Goal: Book appointment/travel/reservation

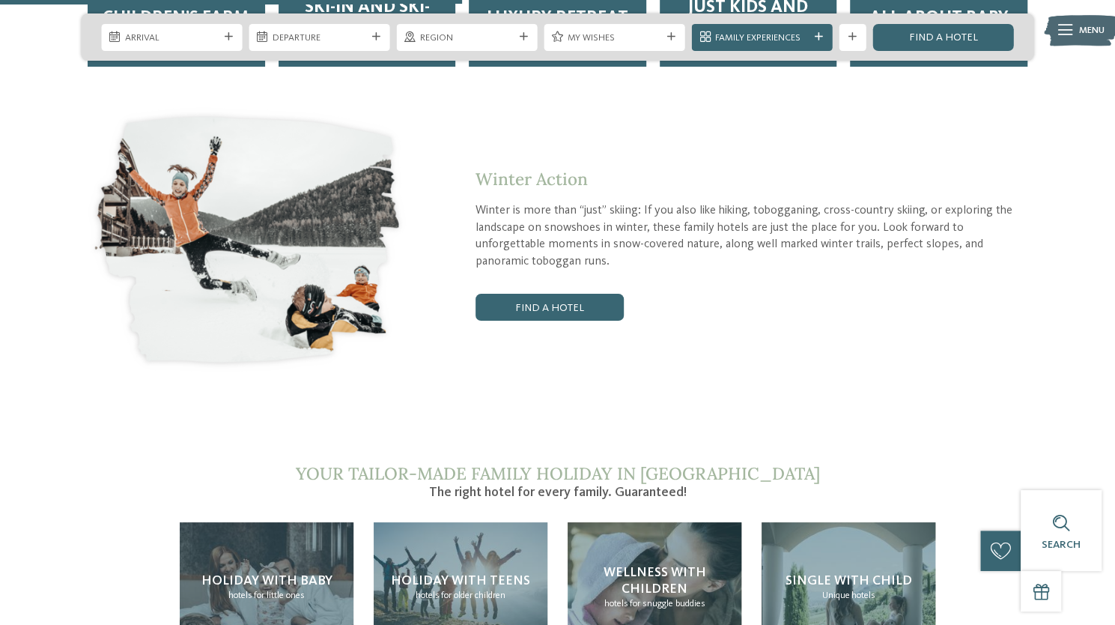
scroll to position [2546, 0]
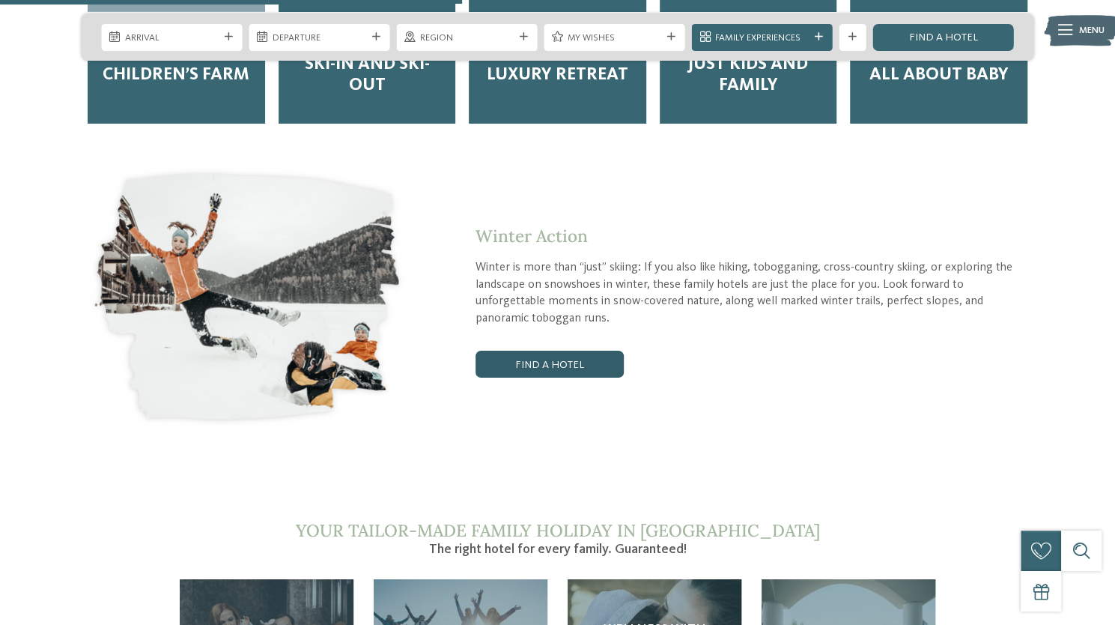
click at [523, 350] on link "Find a hotel" at bounding box center [550, 363] width 148 height 27
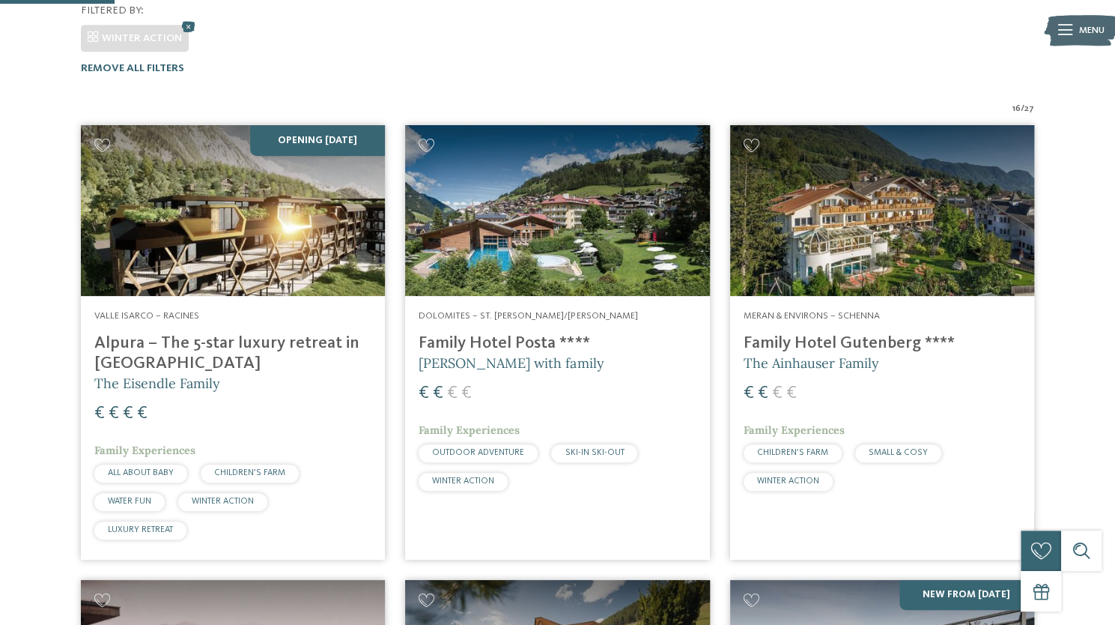
scroll to position [207, 0]
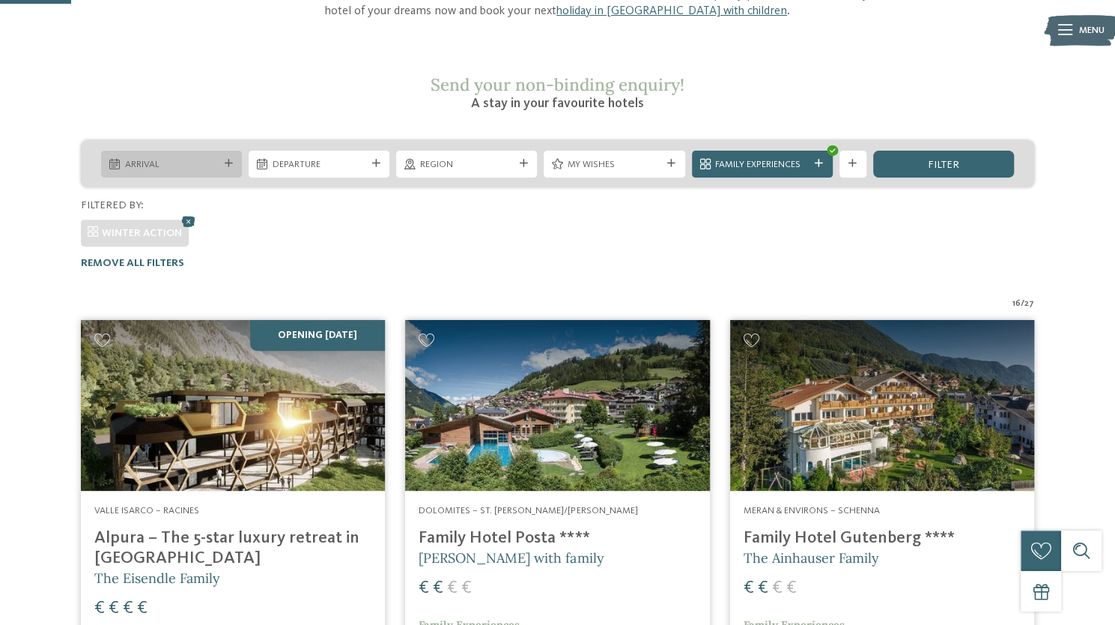
click at [225, 151] on div "Arrival" at bounding box center [171, 164] width 141 height 27
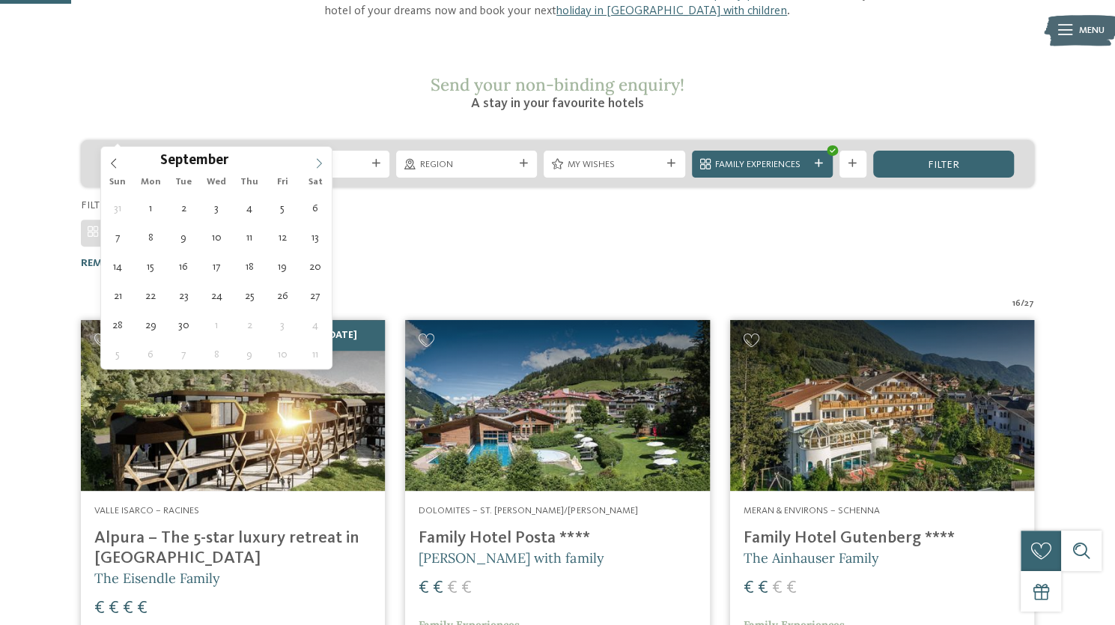
click at [318, 160] on icon at bounding box center [319, 163] width 10 height 10
type input "****"
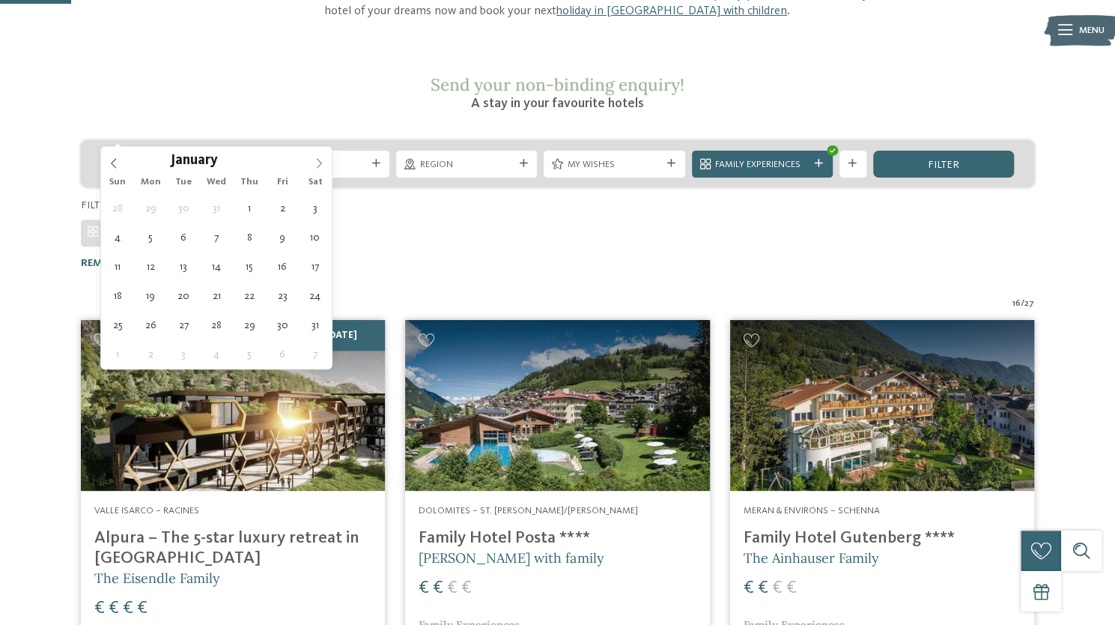
click at [318, 160] on icon at bounding box center [319, 163] width 10 height 10
type div "14.02.2026"
type input "****"
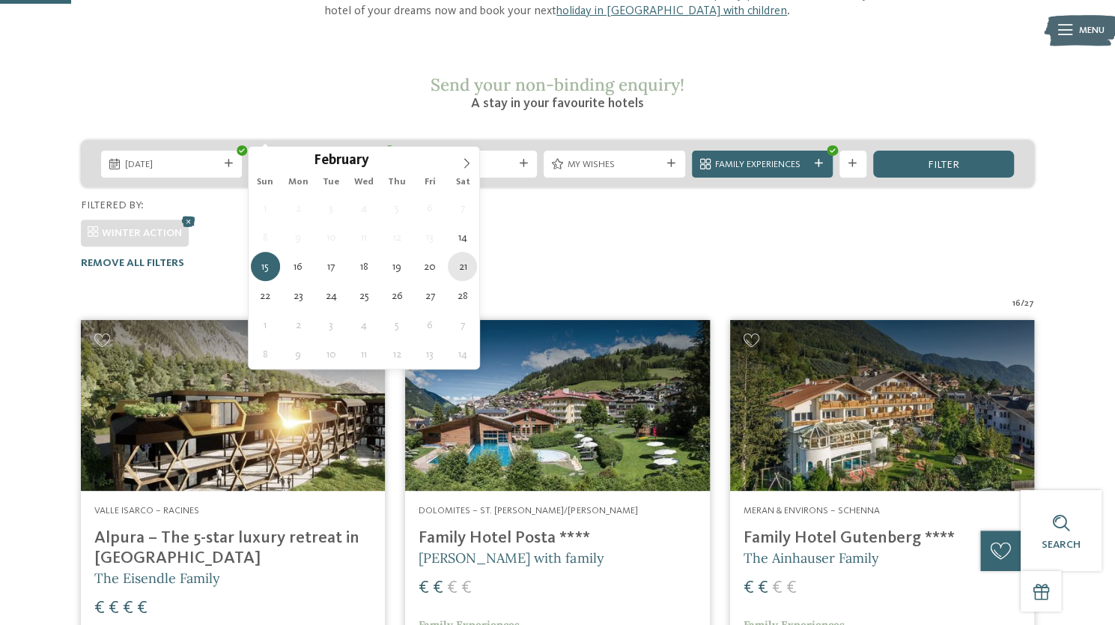
type div "21.02.2026"
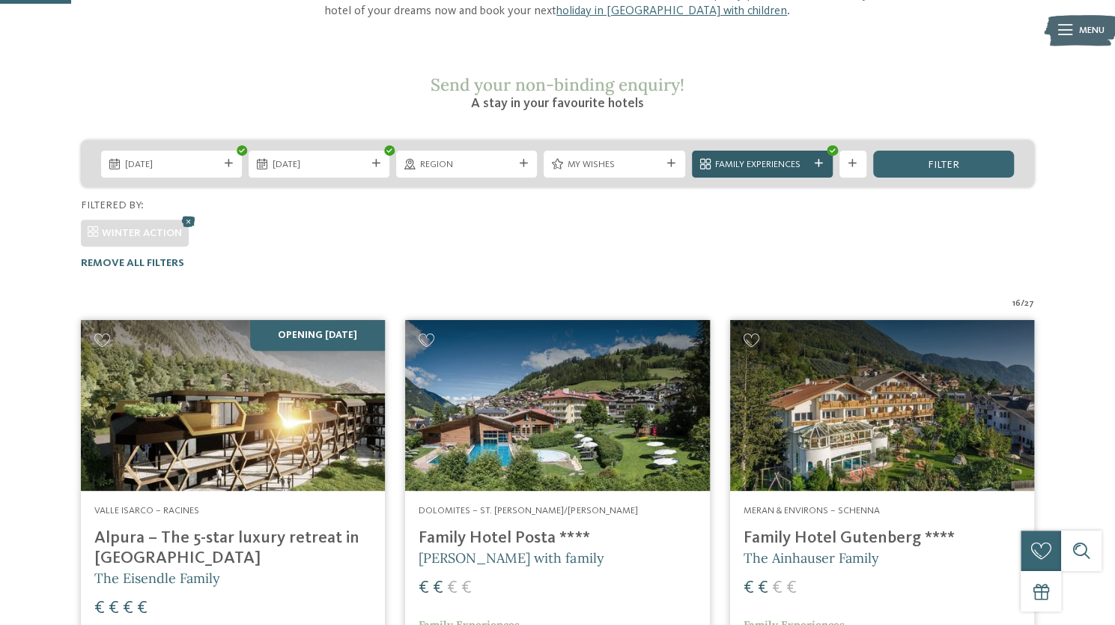
click at [756, 158] on span "Family Experiences" at bounding box center [762, 164] width 94 height 13
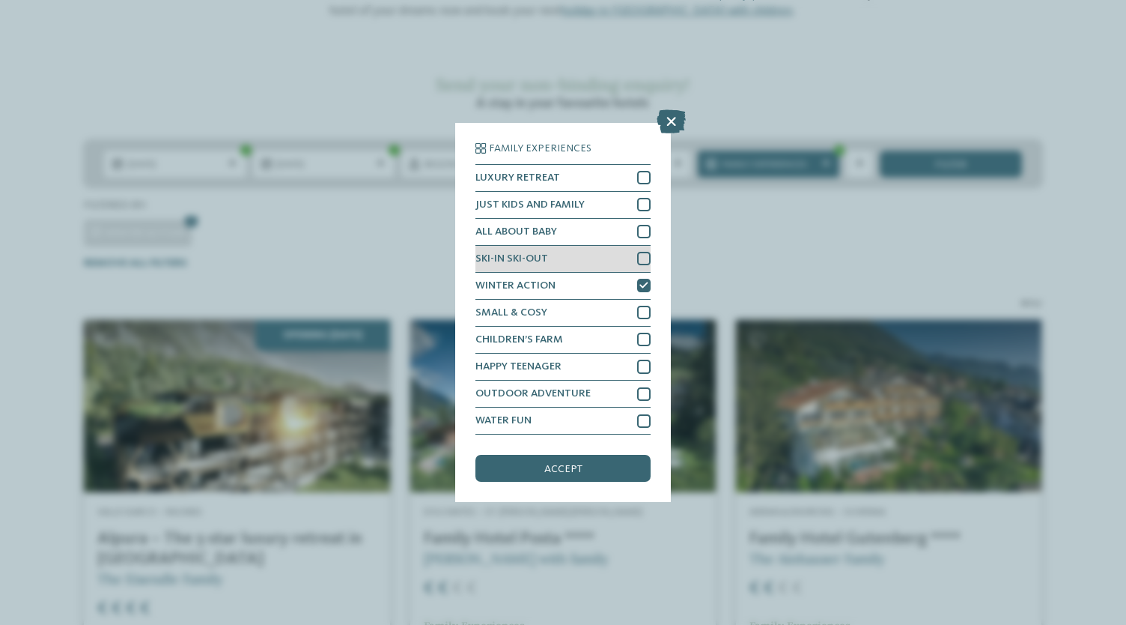
click at [641, 258] on div at bounding box center [643, 258] width 13 height 13
click at [568, 480] on div "accept" at bounding box center [563, 468] width 175 height 27
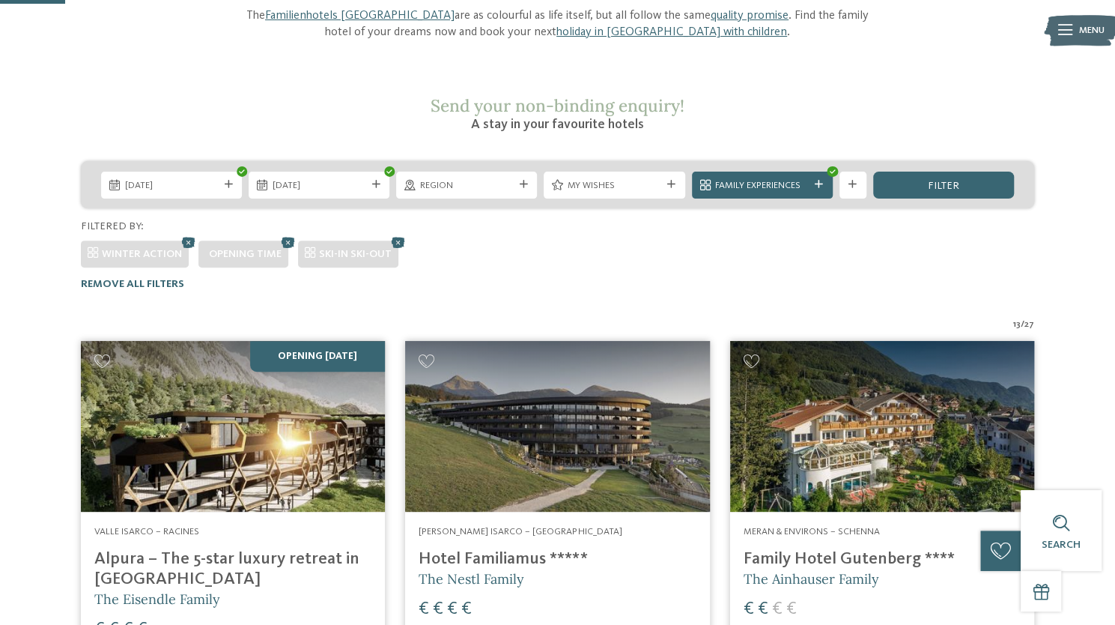
scroll to position [154, 0]
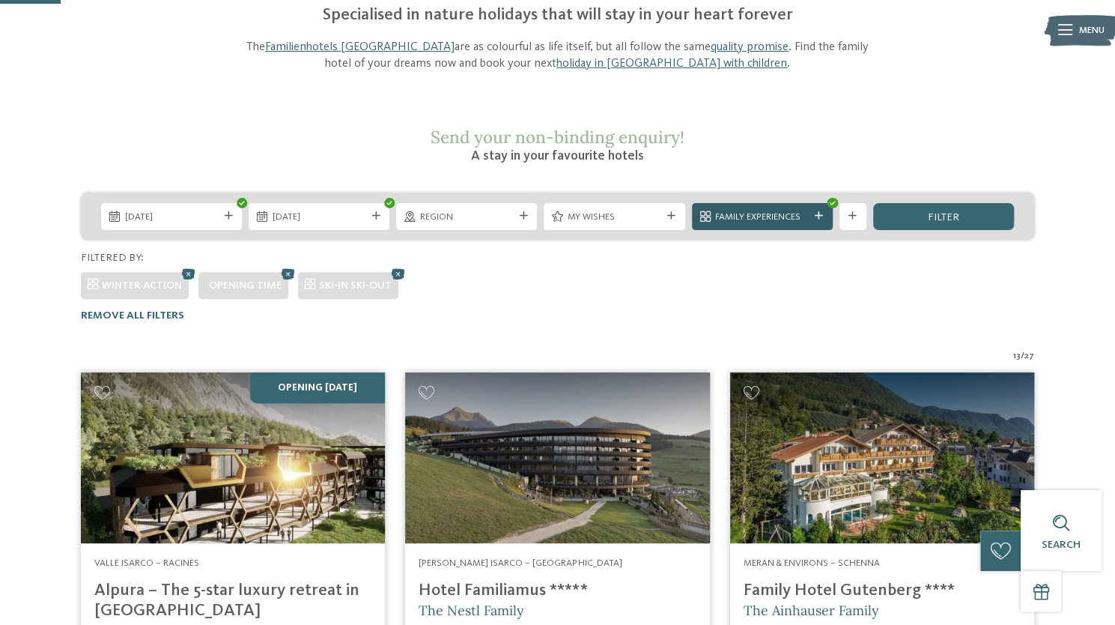
click at [746, 210] on span "Family Experiences" at bounding box center [762, 216] width 94 height 13
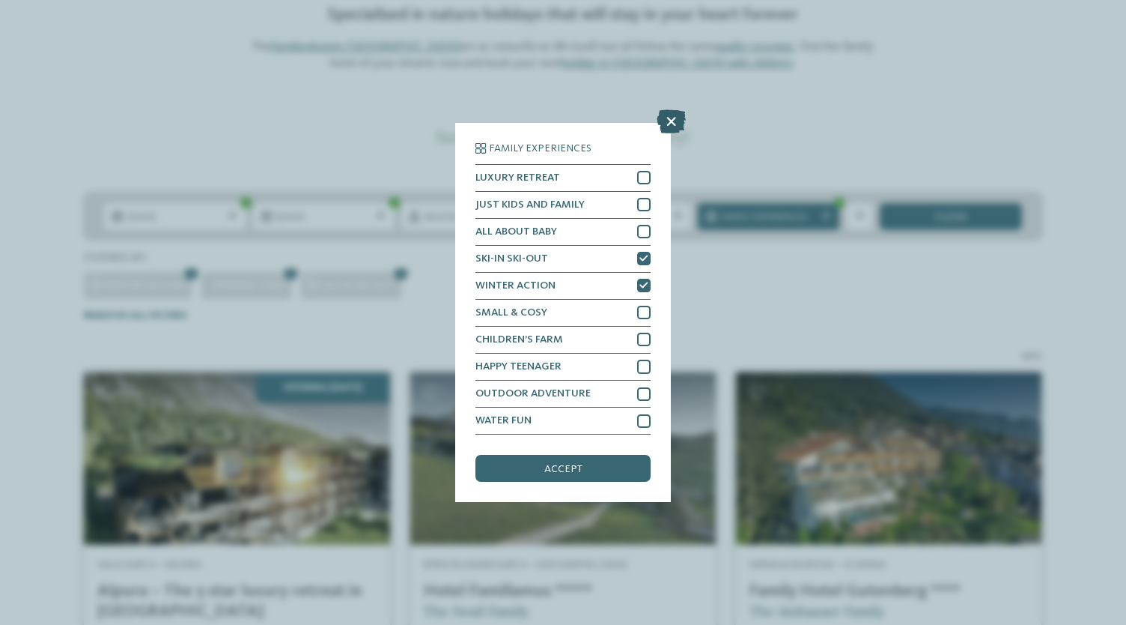
click at [670, 121] on icon at bounding box center [671, 121] width 29 height 24
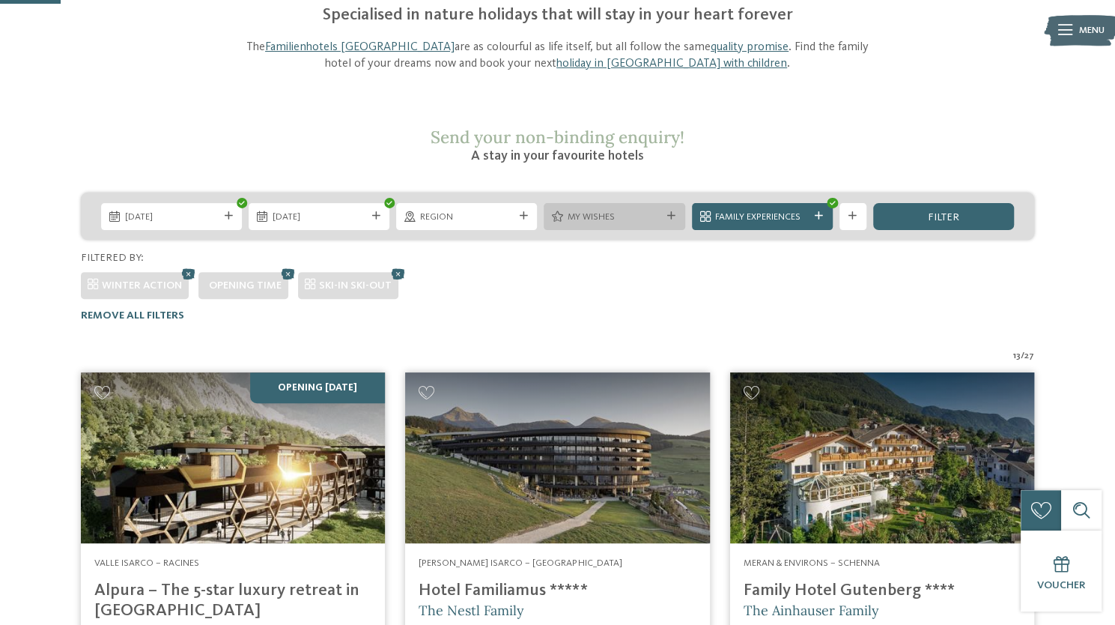
click at [645, 210] on span "My wishes" at bounding box center [615, 216] width 94 height 13
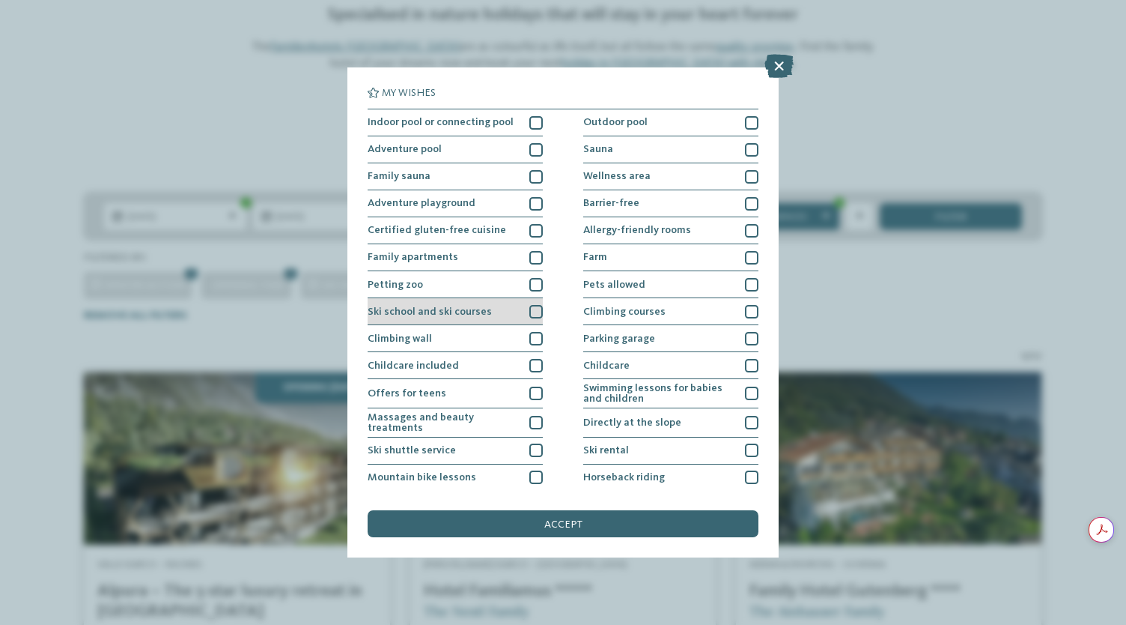
click at [490, 317] on div "Ski school and ski courses" at bounding box center [455, 311] width 175 height 27
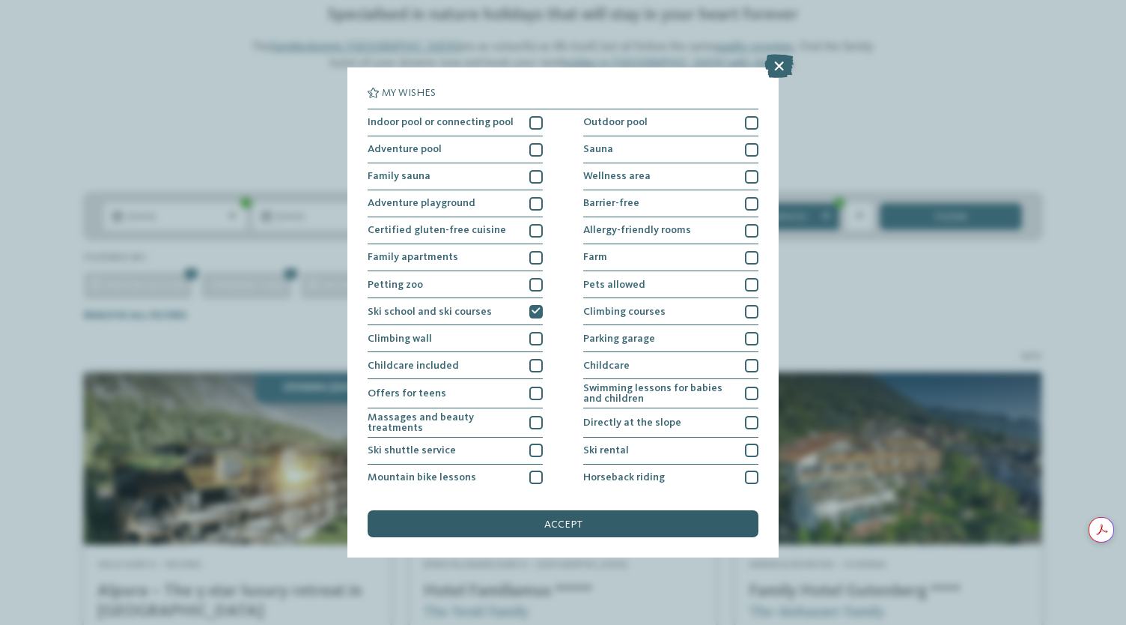
click at [615, 519] on div "accept" at bounding box center [563, 523] width 391 height 27
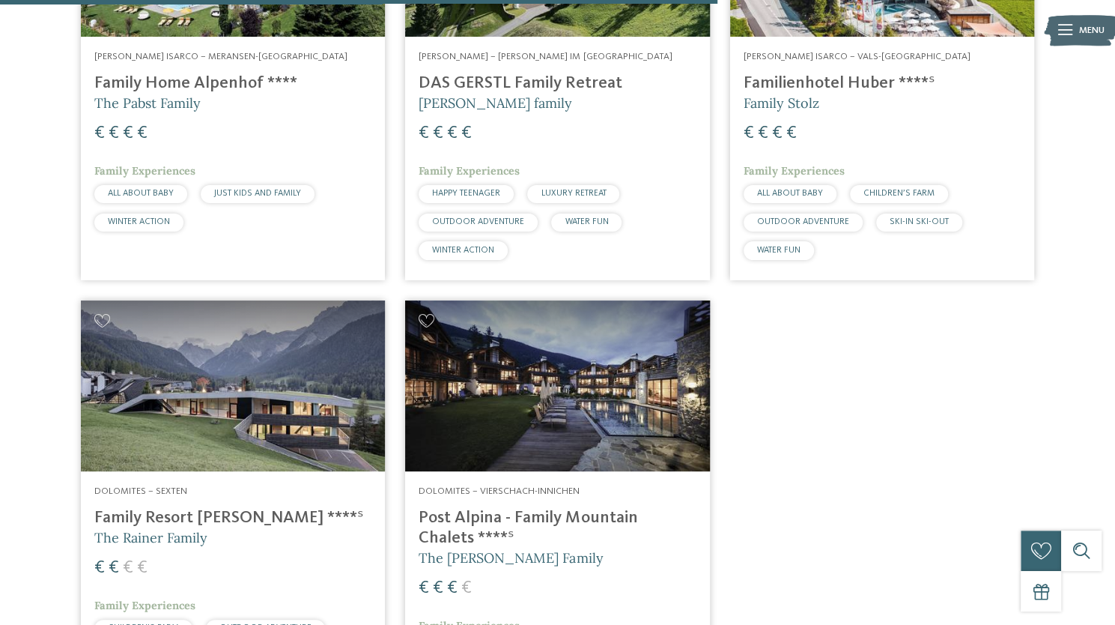
scroll to position [1605, 0]
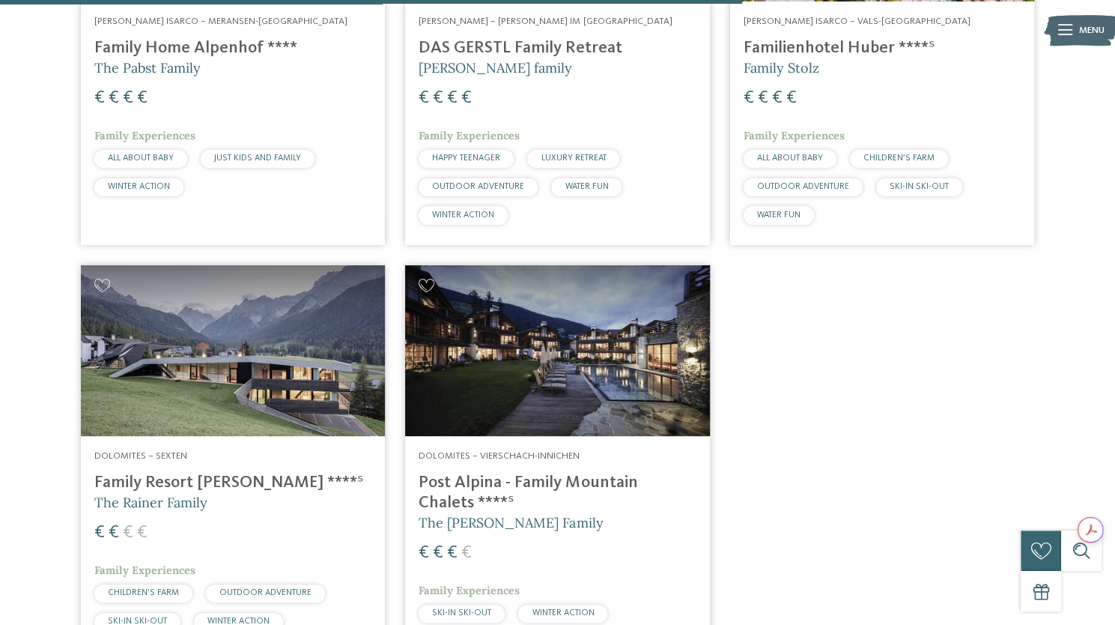
click at [297, 366] on img at bounding box center [233, 350] width 304 height 171
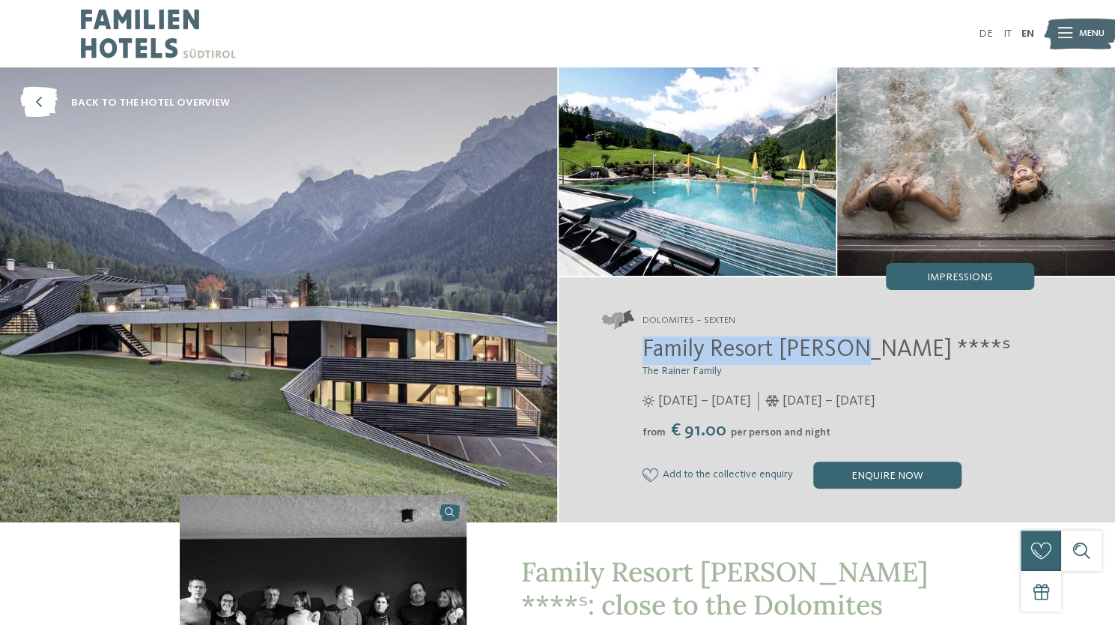
drag, startPoint x: 645, startPoint y: 350, endPoint x: 845, endPoint y: 346, distance: 199.2
click at [845, 346] on span "Family Resort [PERSON_NAME] ****ˢ" at bounding box center [827, 350] width 368 height 24
copy span "Family Resort Rainer"
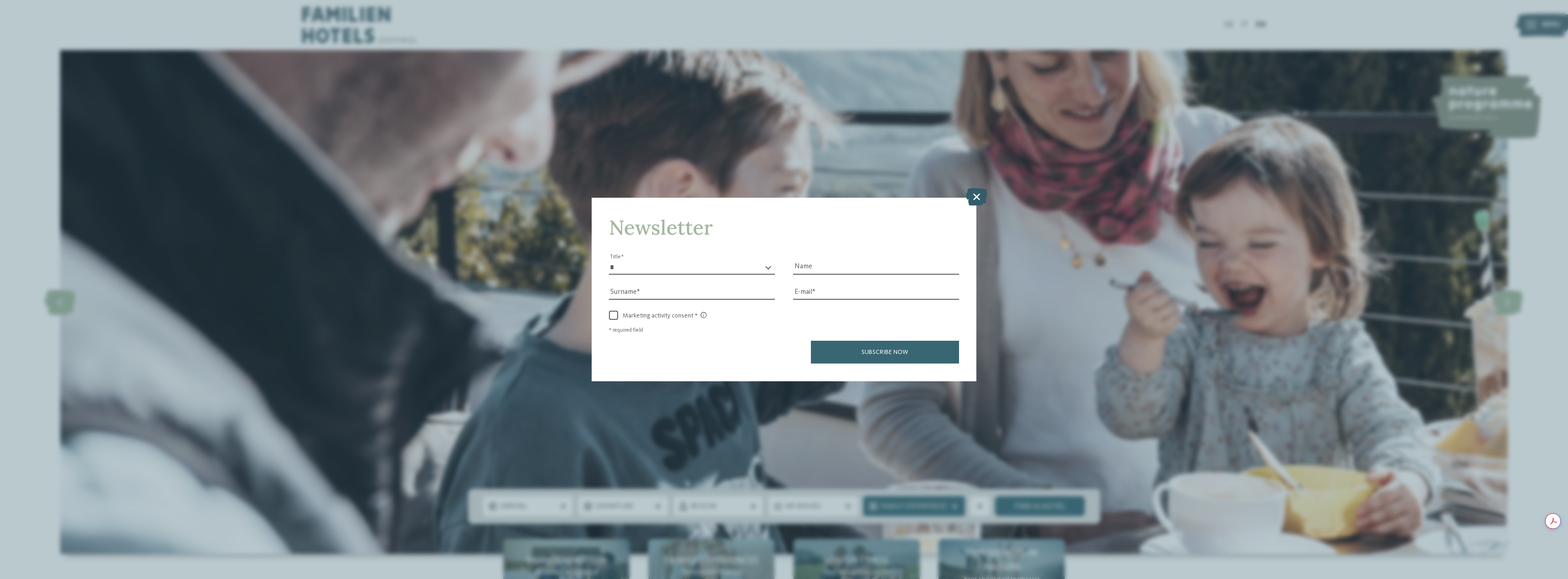
click at [976, 198] on icon at bounding box center [976, 196] width 21 height 17
